Goal: Find specific page/section: Find specific page/section

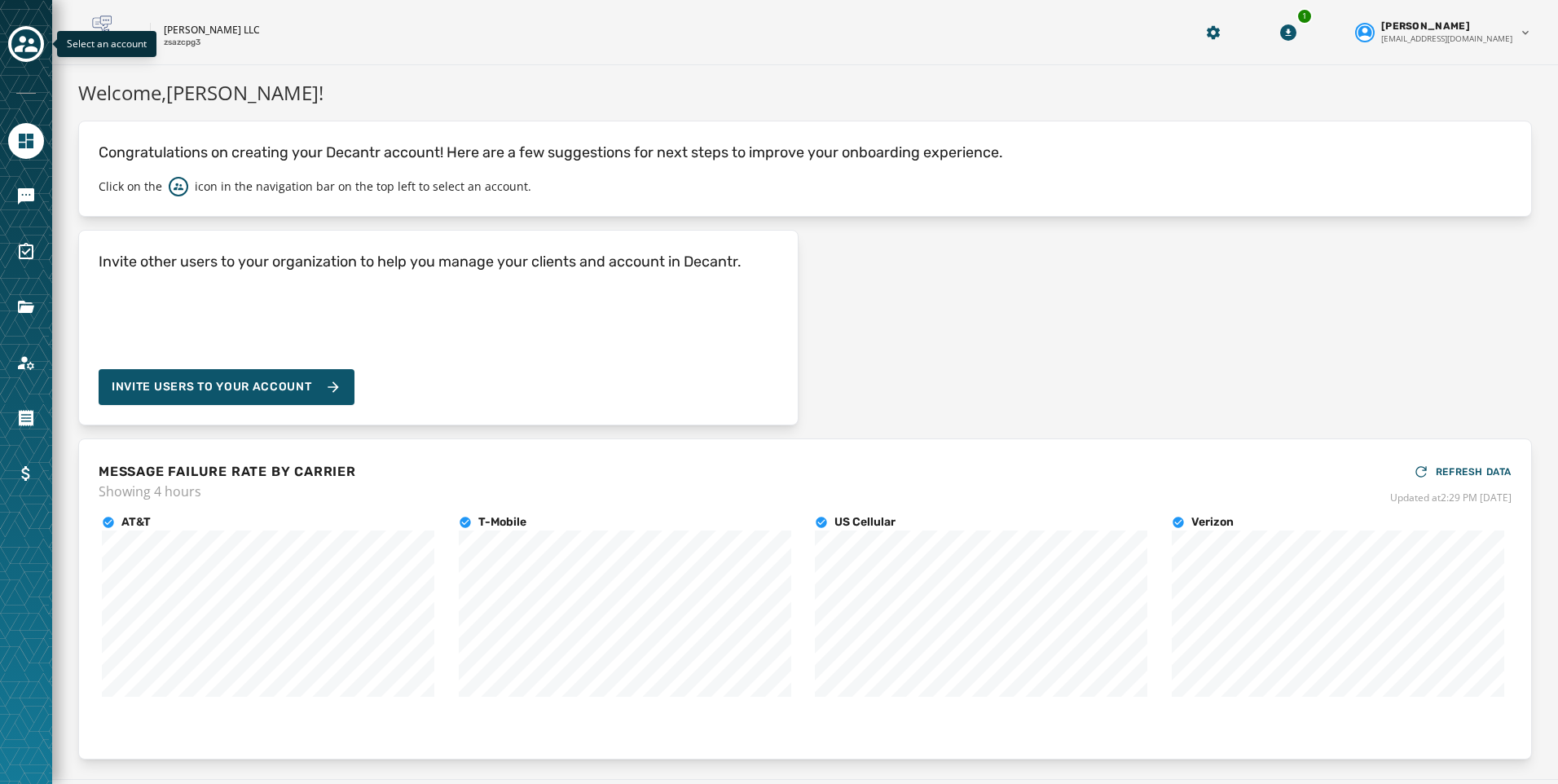
click at [27, 46] on icon "Toggle account select drawer" at bounding box center [26, 43] width 23 height 23
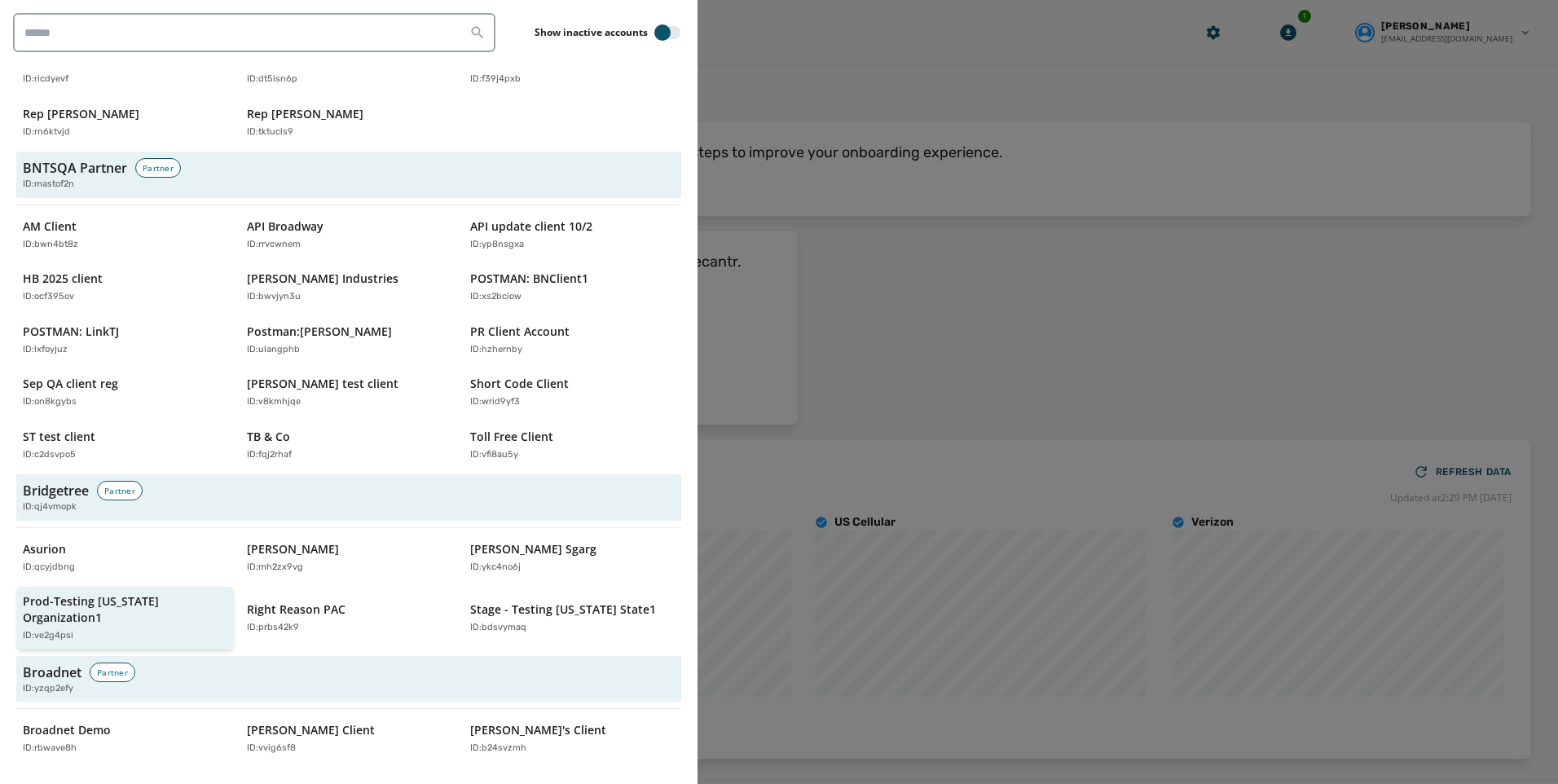
scroll to position [408, 0]
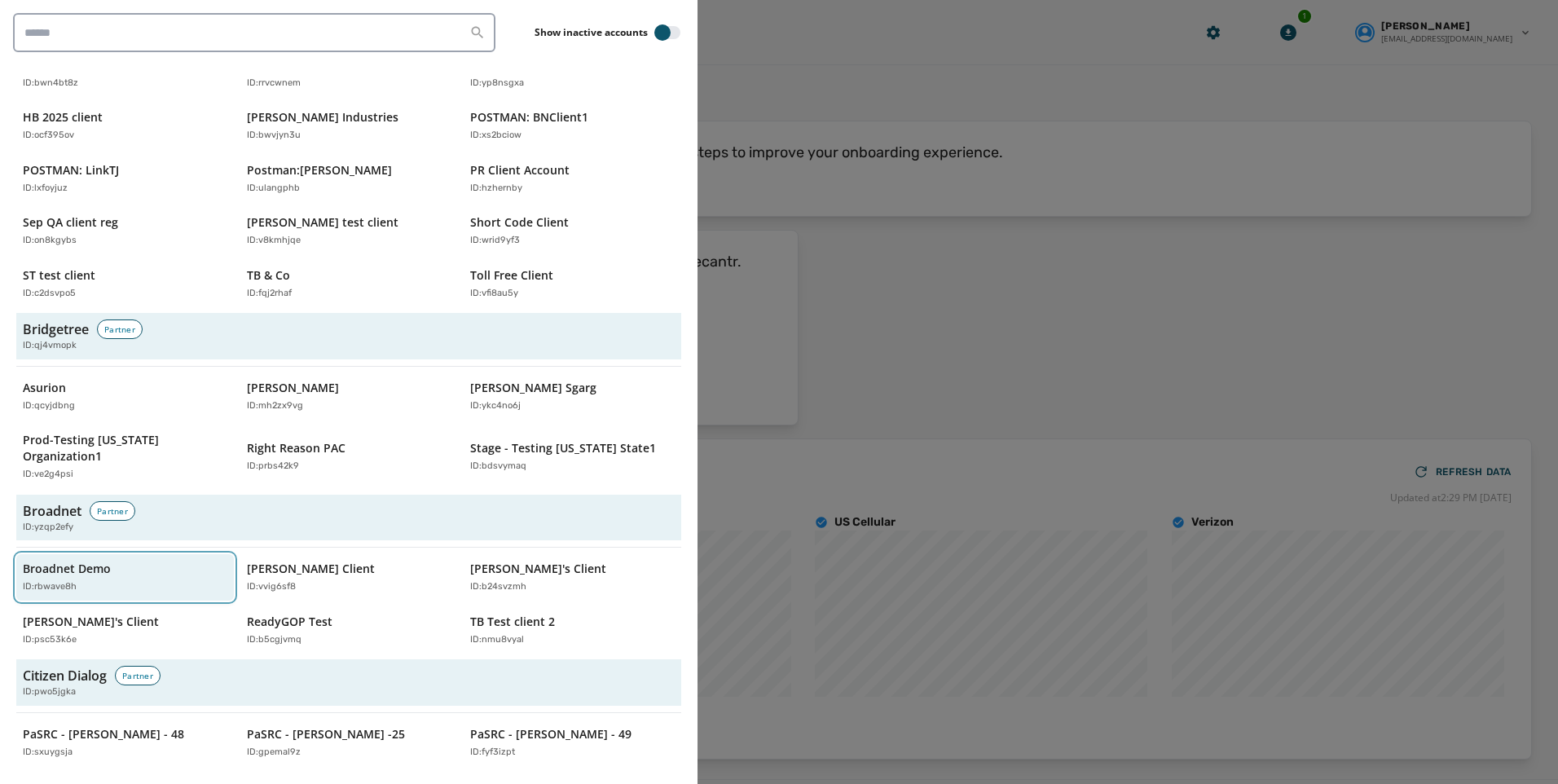
click at [97, 580] on div "ID: rbwave8h" at bounding box center [117, 586] width 189 height 14
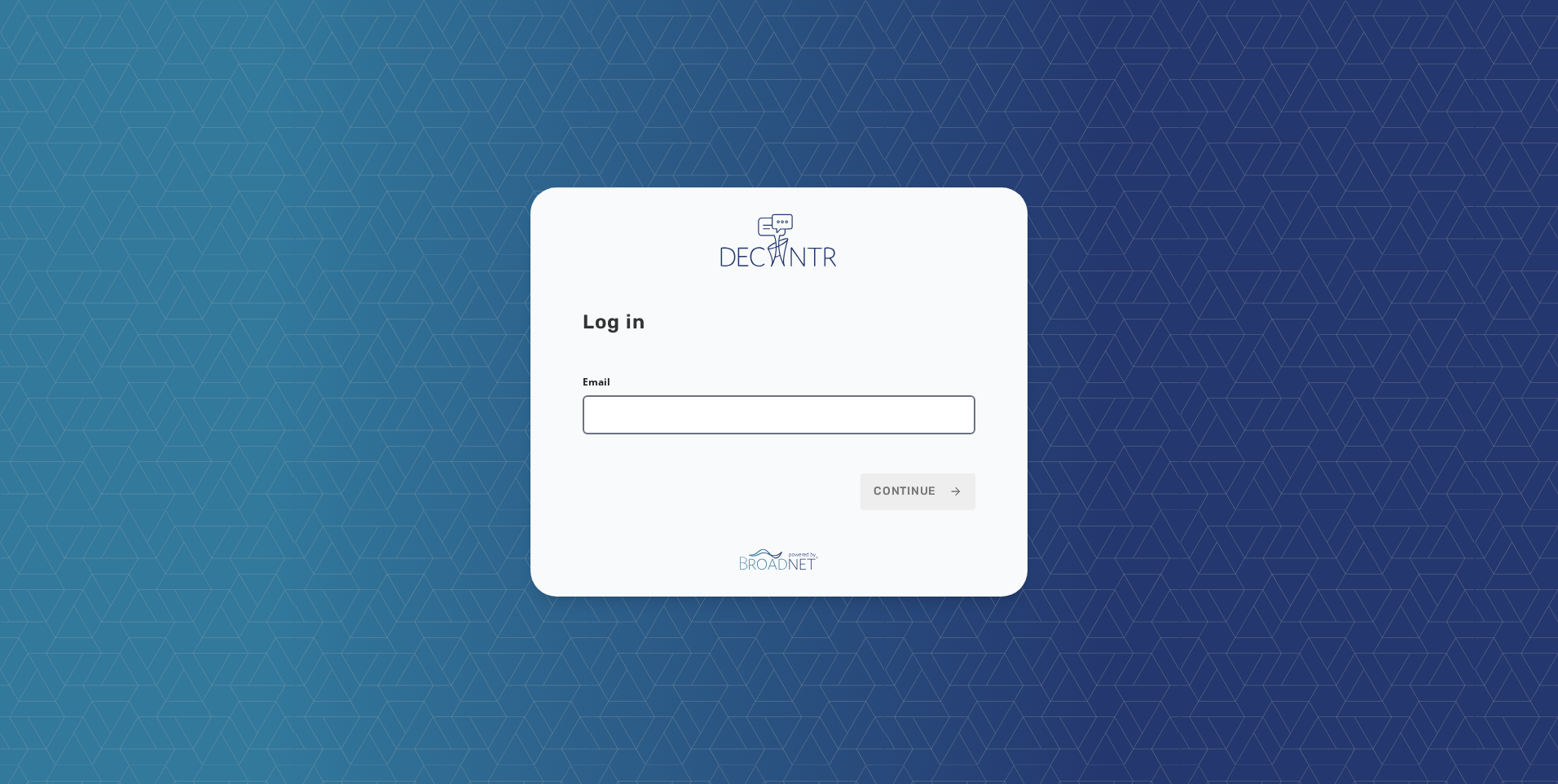
click at [682, 397] on input "Email" at bounding box center [779, 414] width 393 height 39
type input "**********"
click at [902, 488] on span "Continue" at bounding box center [918, 492] width 89 height 17
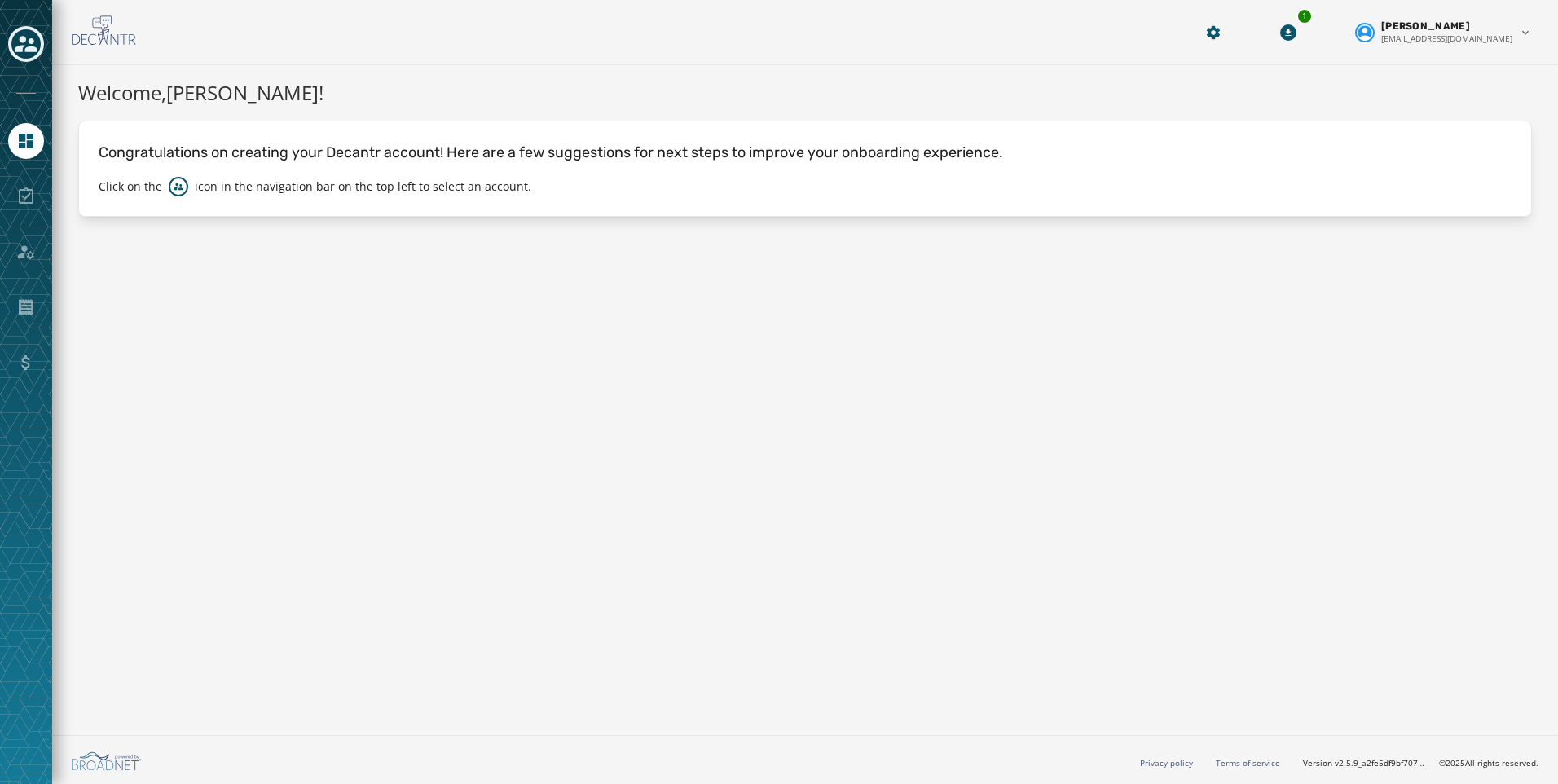
click at [19, 55] on icon "Toggle account select drawer" at bounding box center [26, 43] width 23 height 23
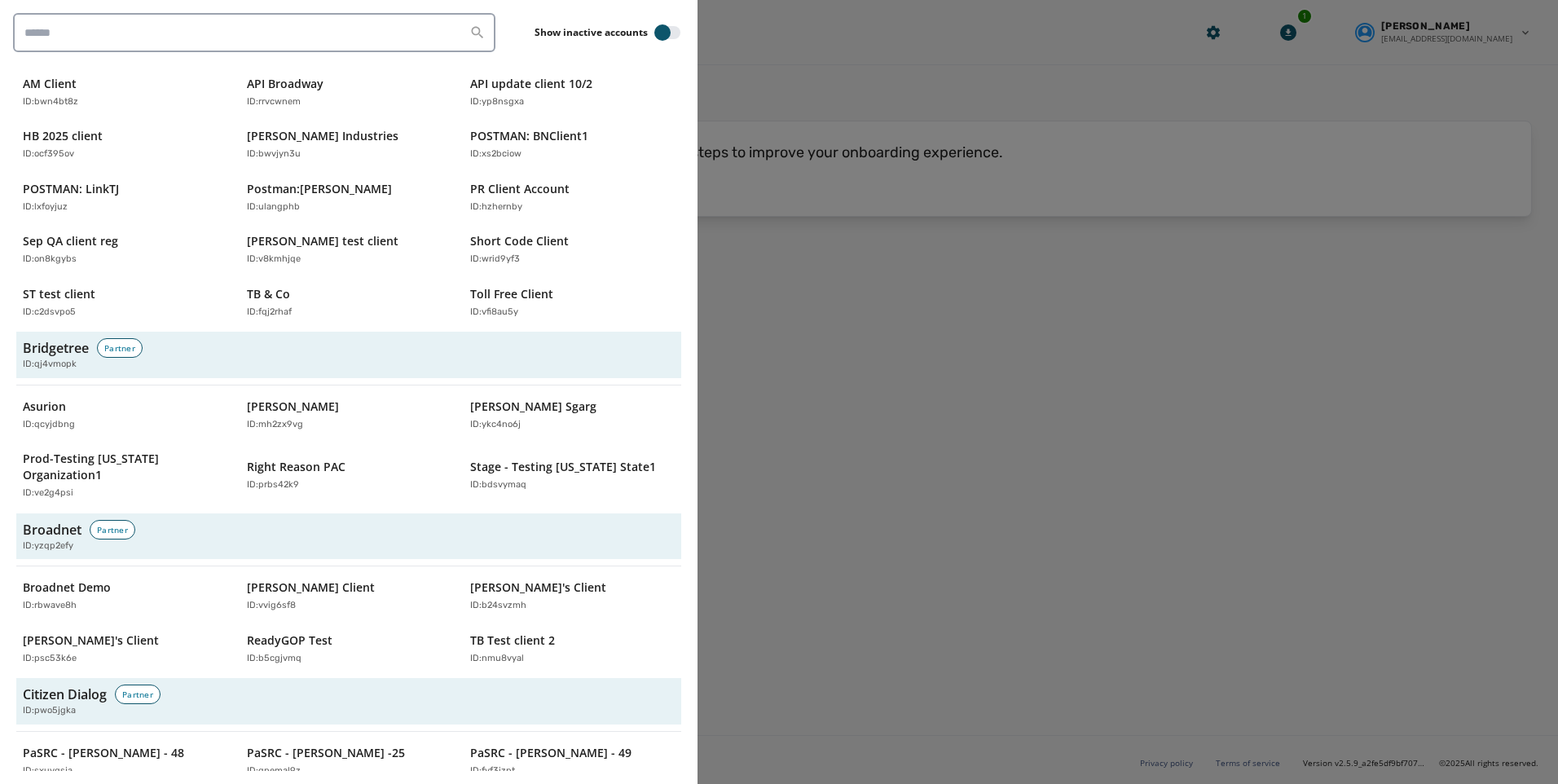
scroll to position [408, 0]
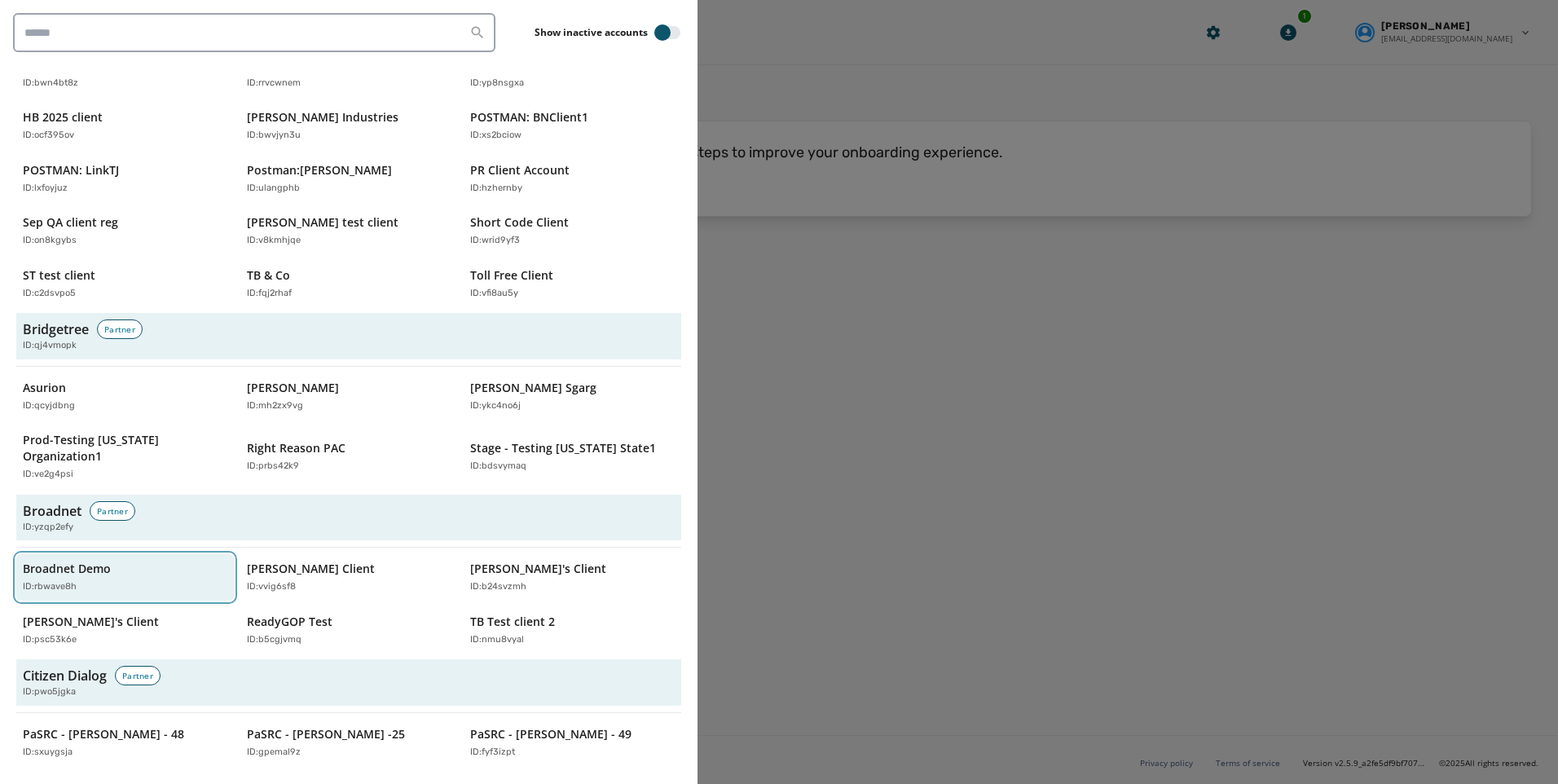
click at [74, 580] on p "ID: rbwave8h" at bounding box center [50, 586] width 54 height 14
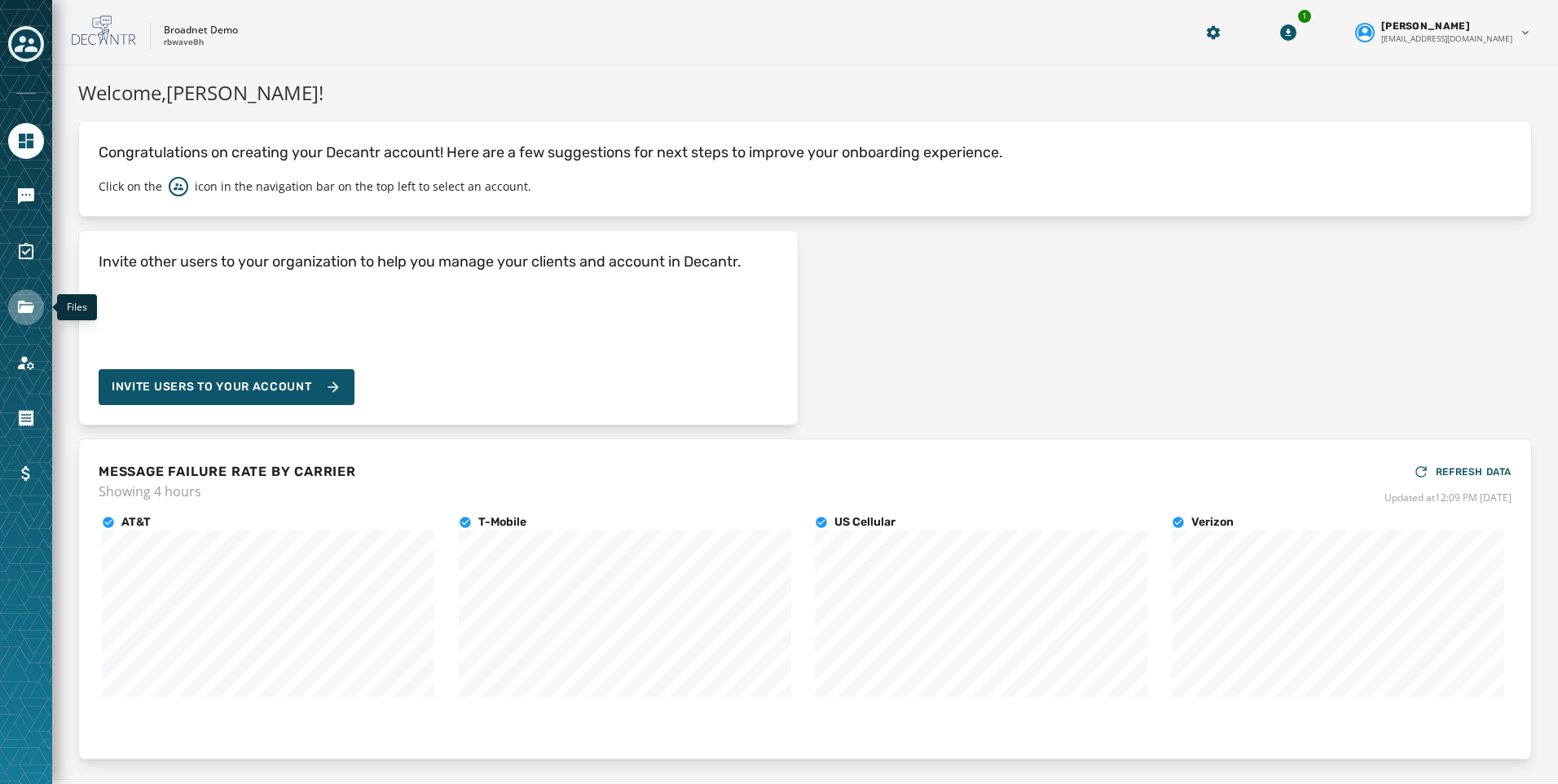
click at [25, 310] on icon "Navigate to Files" at bounding box center [26, 306] width 17 height 12
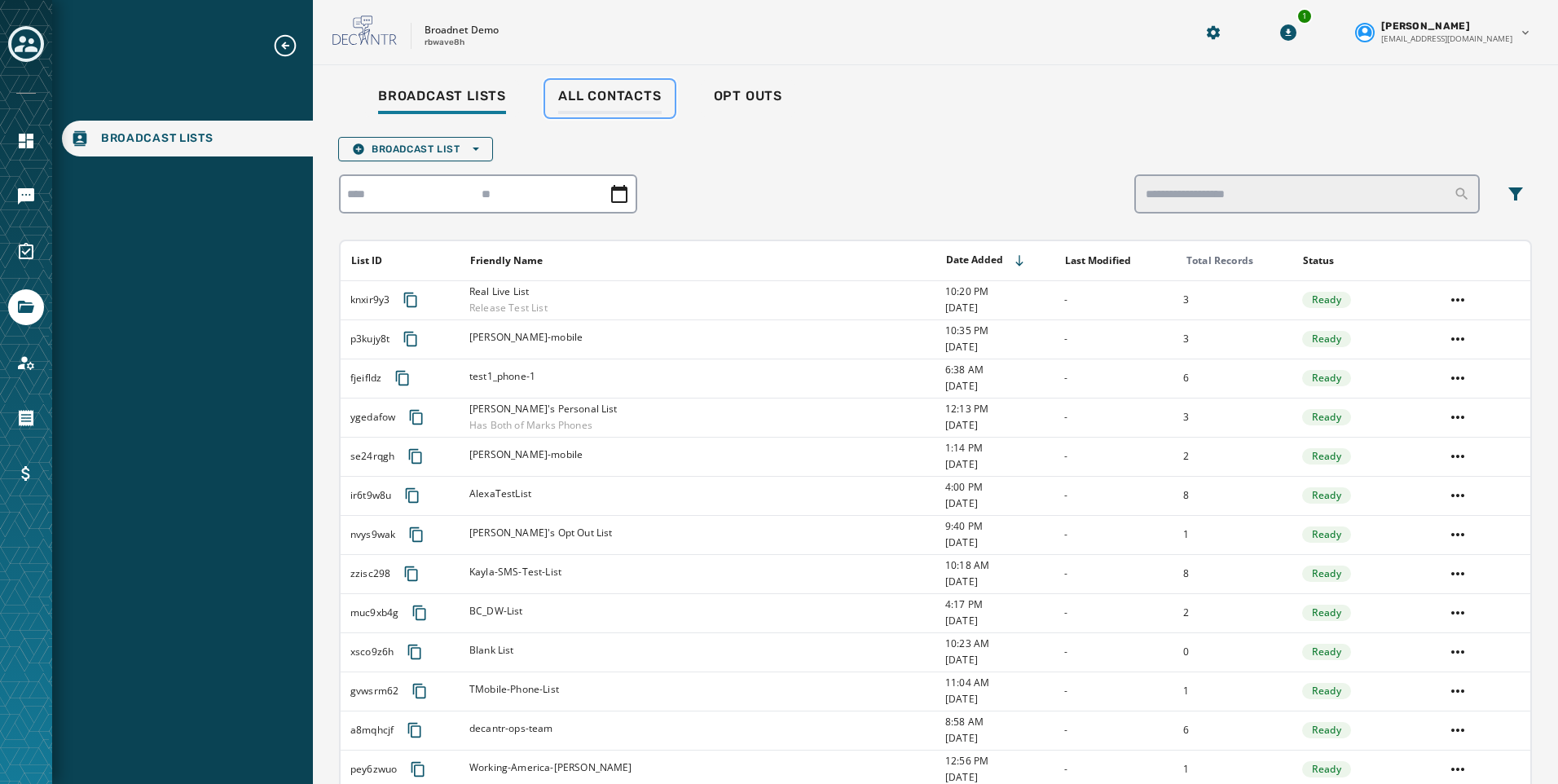
click at [589, 100] on span "All Contacts" at bounding box center [610, 96] width 104 height 17
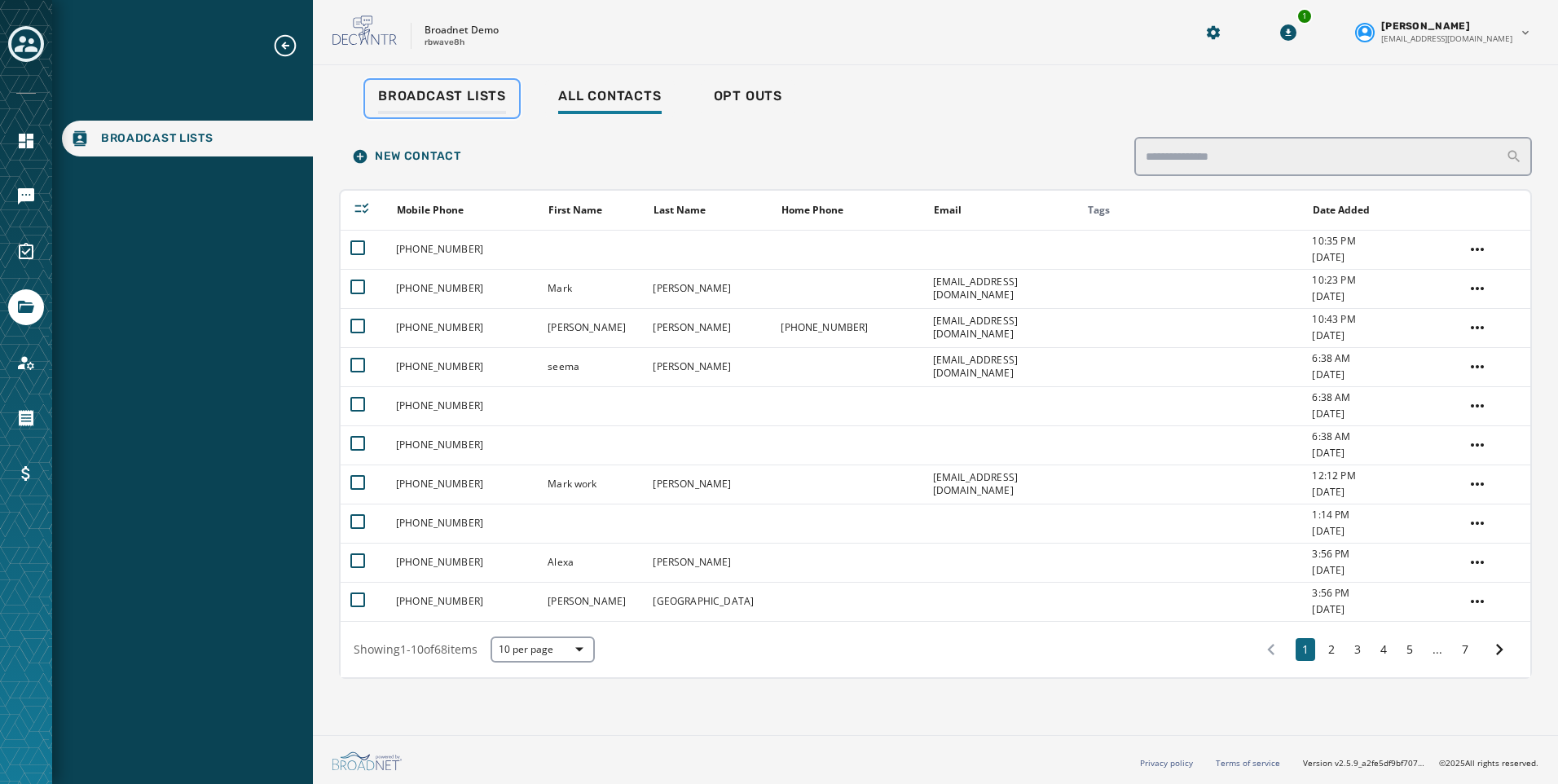
click at [448, 99] on span "Broadcast Lists" at bounding box center [442, 96] width 128 height 17
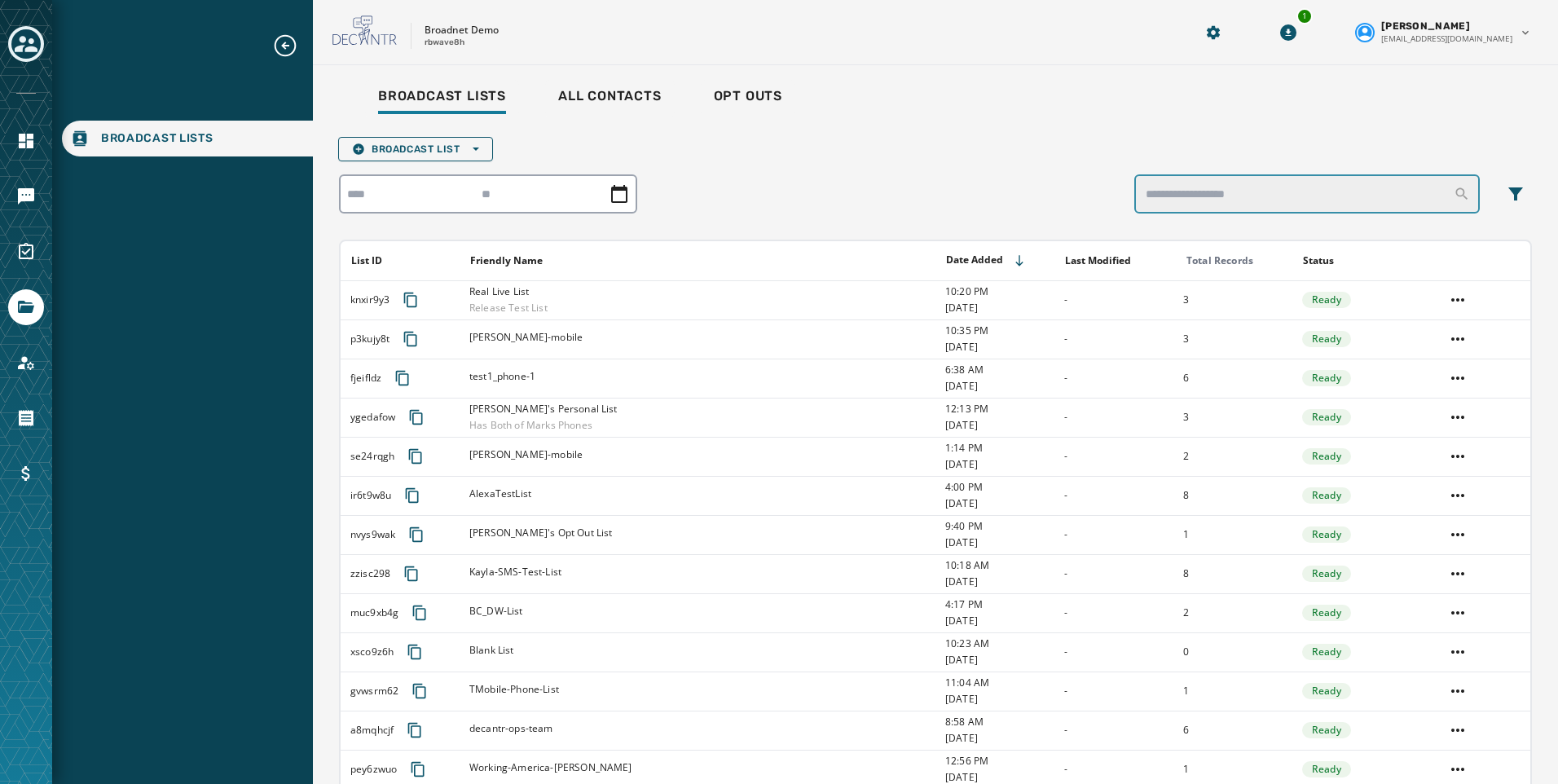
click at [1265, 196] on input "search" at bounding box center [1307, 194] width 346 height 39
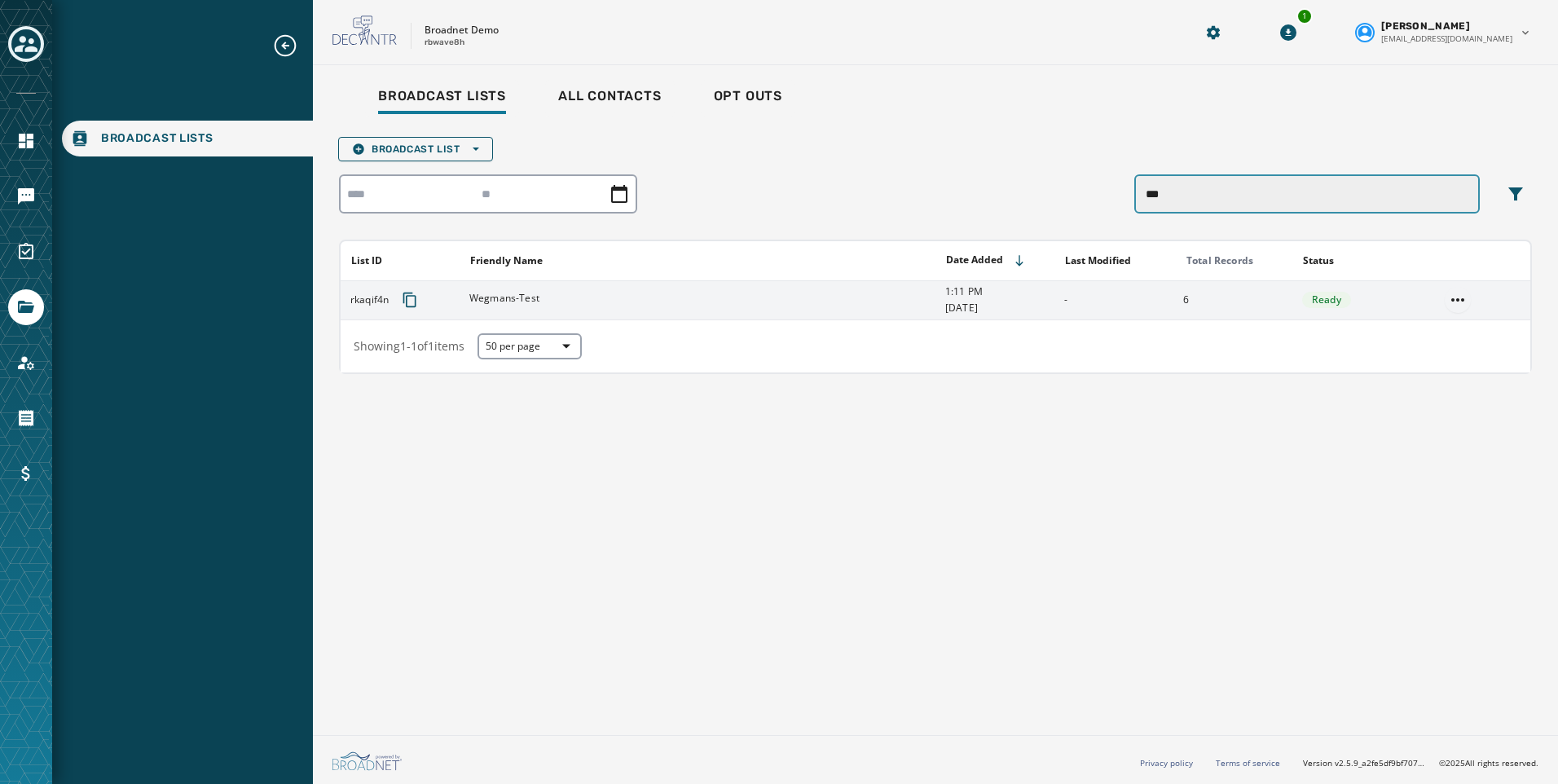
type input "***"
click at [1445, 299] on html "Broadcast Lists Skip To Main Content Broadnet Demo rbwave8h 1 [PERSON_NAME] [EM…" at bounding box center [779, 392] width 1558 height 784
click at [1440, 325] on div "View List" at bounding box center [1458, 332] width 73 height 26
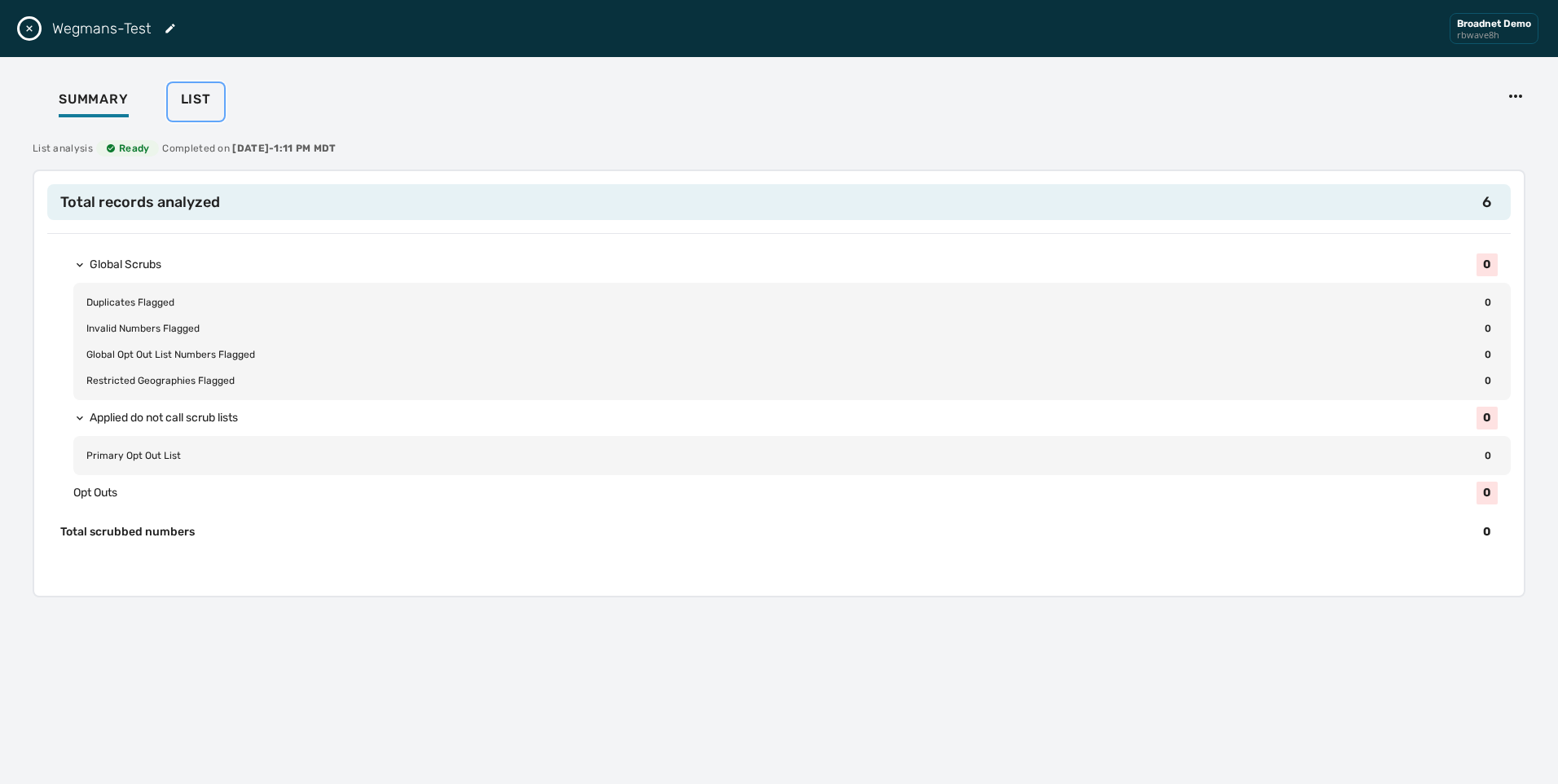
click at [200, 104] on span "List" at bounding box center [196, 100] width 31 height 17
